Goal: Task Accomplishment & Management: Use online tool/utility

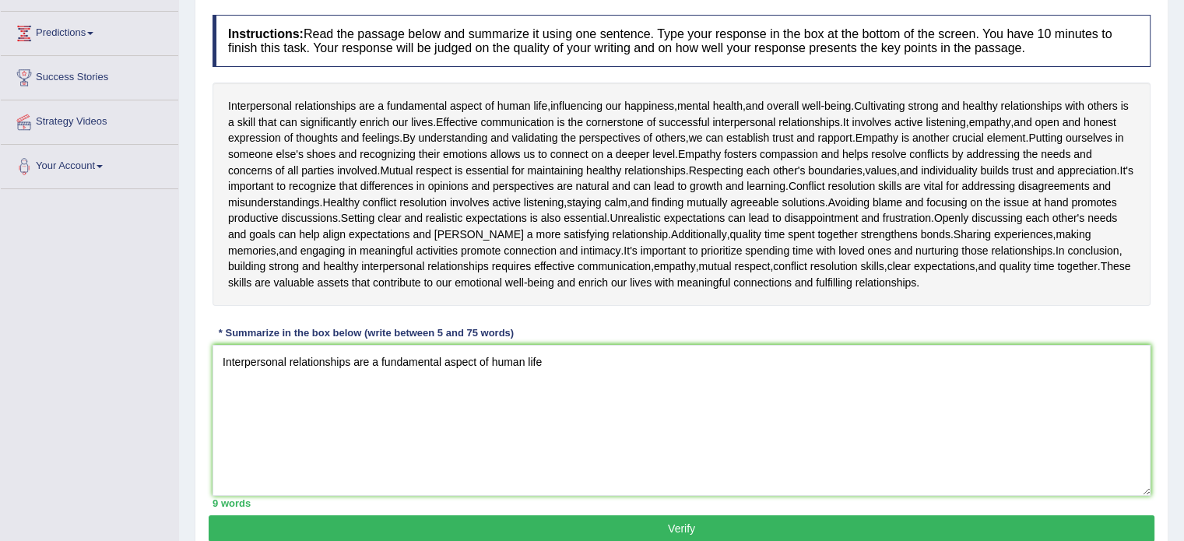
click at [1161, 114] on div "Practice Writing: Summarize Written Text 2 Interpersonal Relationships Instruct…" at bounding box center [681, 245] width 973 height 626
click at [547, 363] on textarea "Interpersonal relationships are a fundamental aspect of human life" at bounding box center [681, 420] width 938 height 151
type textarea "Interpersonal relationships are a fundamental aspect of human life and overall …"
click at [654, 525] on button "Verify" at bounding box center [681, 528] width 945 height 26
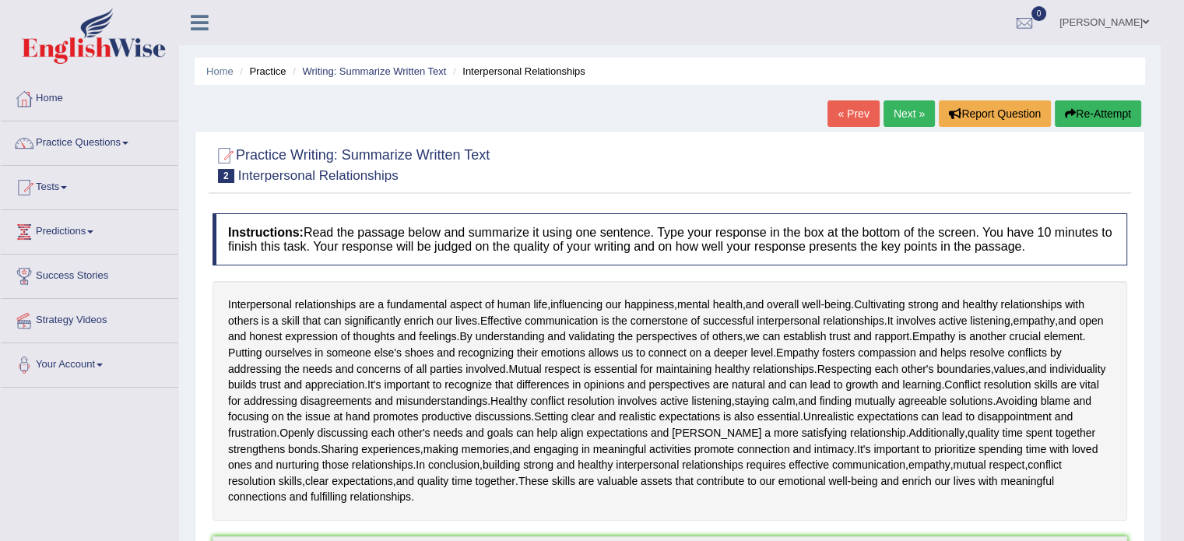
click at [1080, 108] on button "Re-Attempt" at bounding box center [1097, 113] width 86 height 26
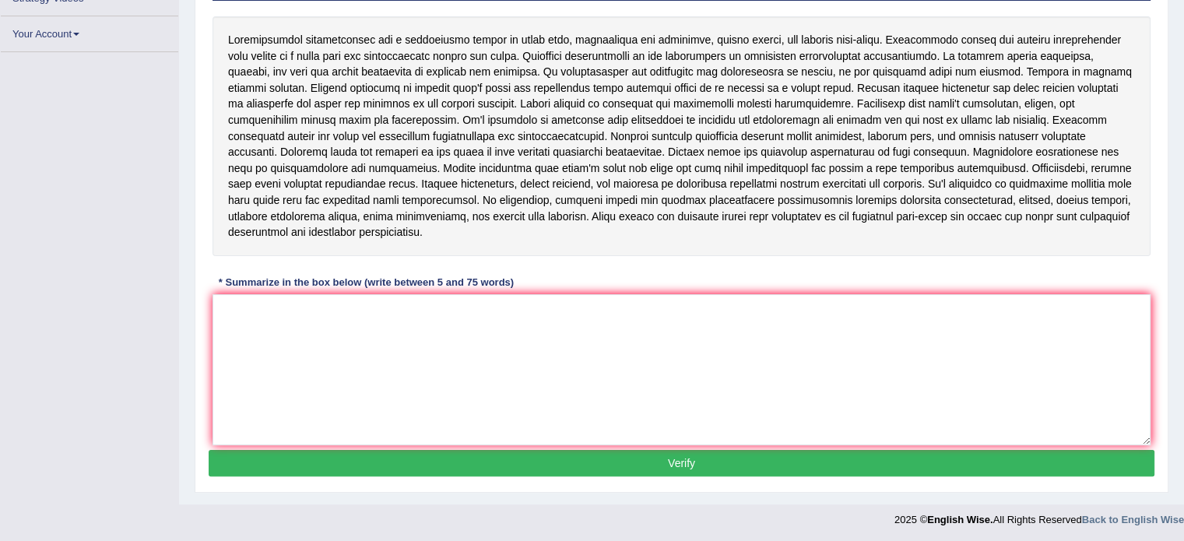
scroll to position [283, 0]
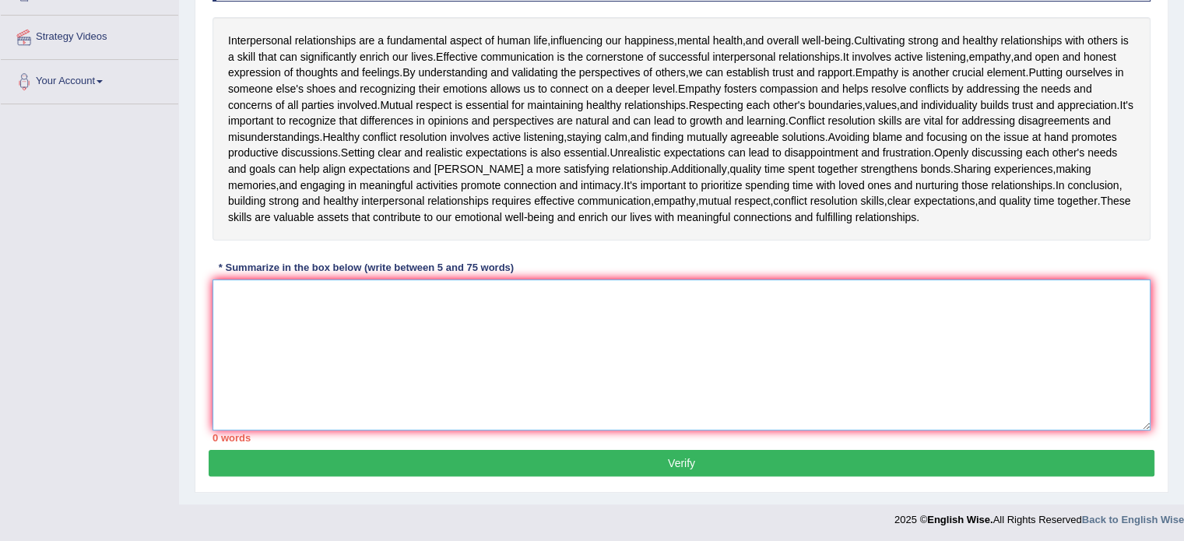
click at [244, 293] on textarea at bounding box center [681, 354] width 938 height 151
